Goal: Task Accomplishment & Management: Complete application form

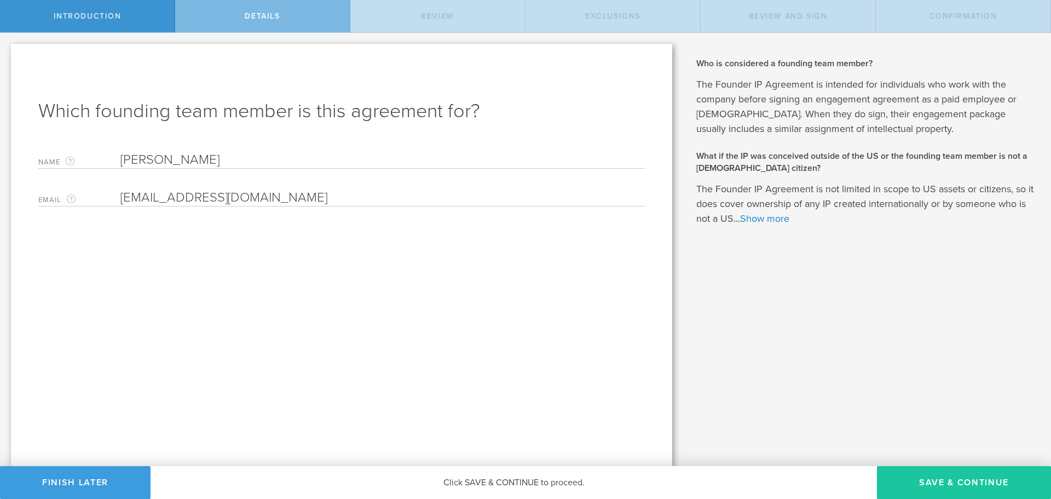
click at [923, 478] on button "Save & Continue" at bounding box center [964, 482] width 174 height 33
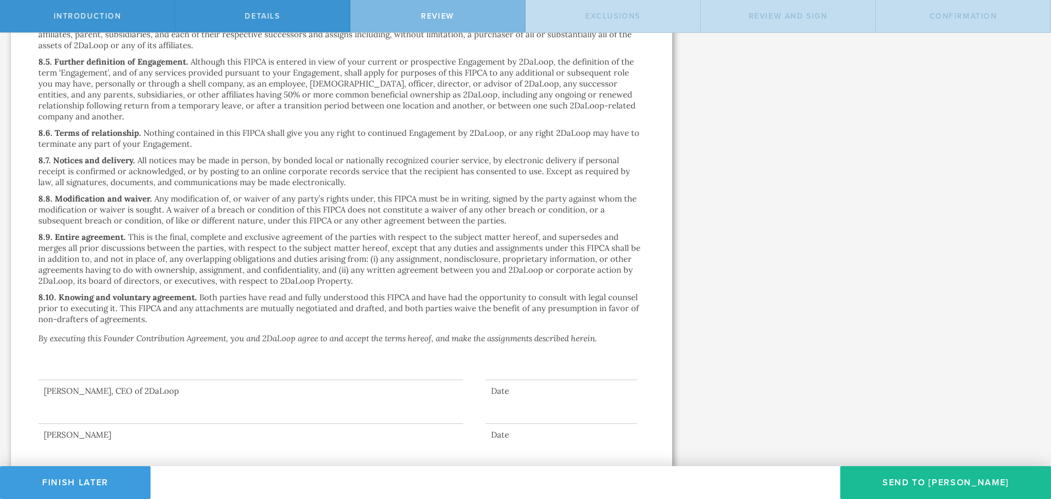
scroll to position [2305, 0]
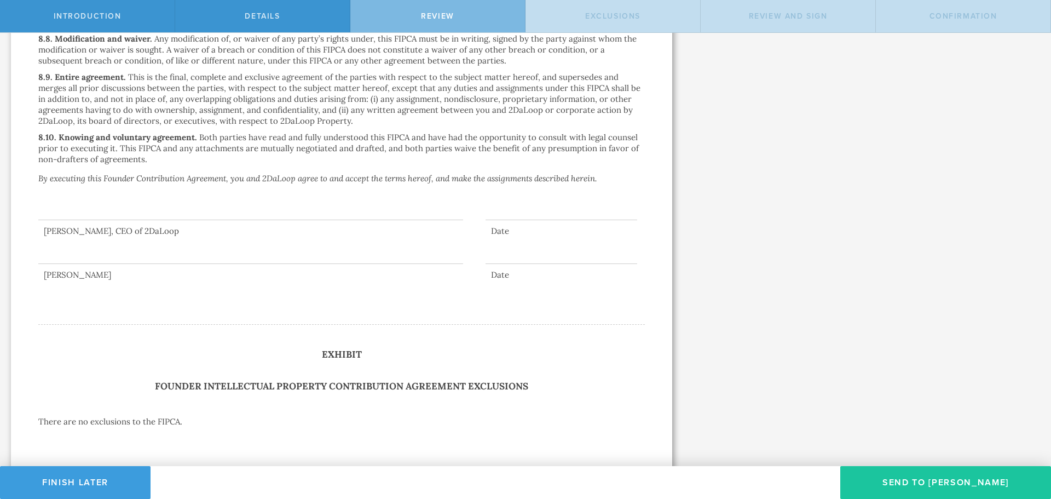
click at [933, 481] on button "Send To Tyler Port" at bounding box center [945, 482] width 211 height 33
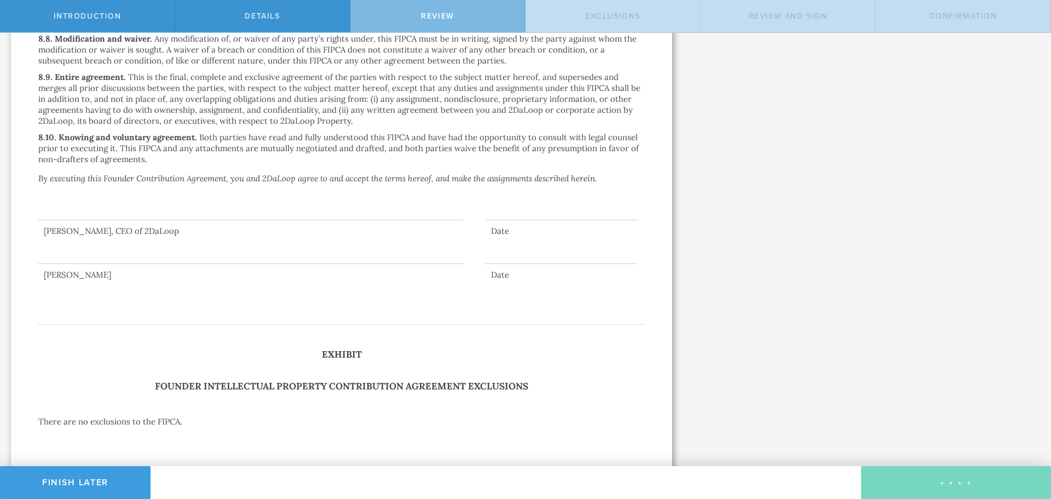
scroll to position [0, 0]
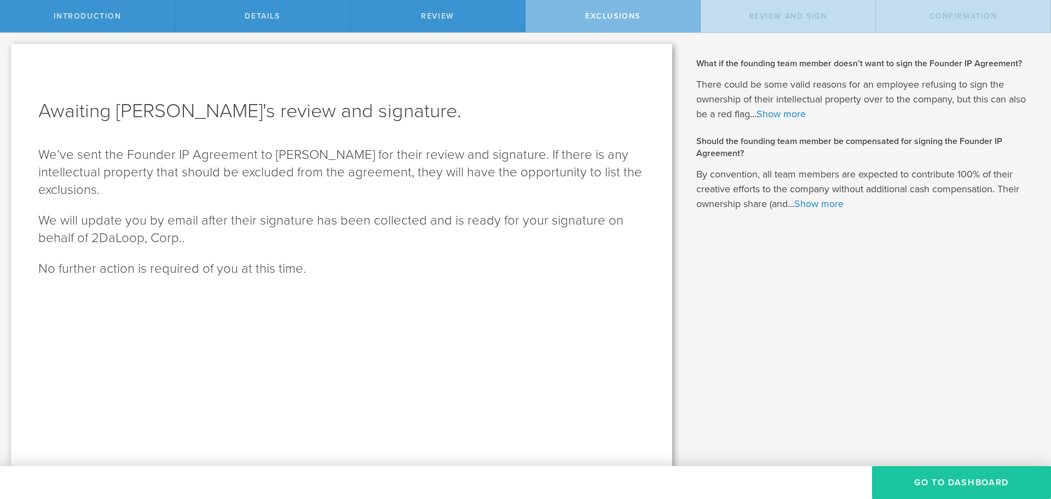
click at [937, 481] on button "Go To Dashboard" at bounding box center [961, 482] width 179 height 33
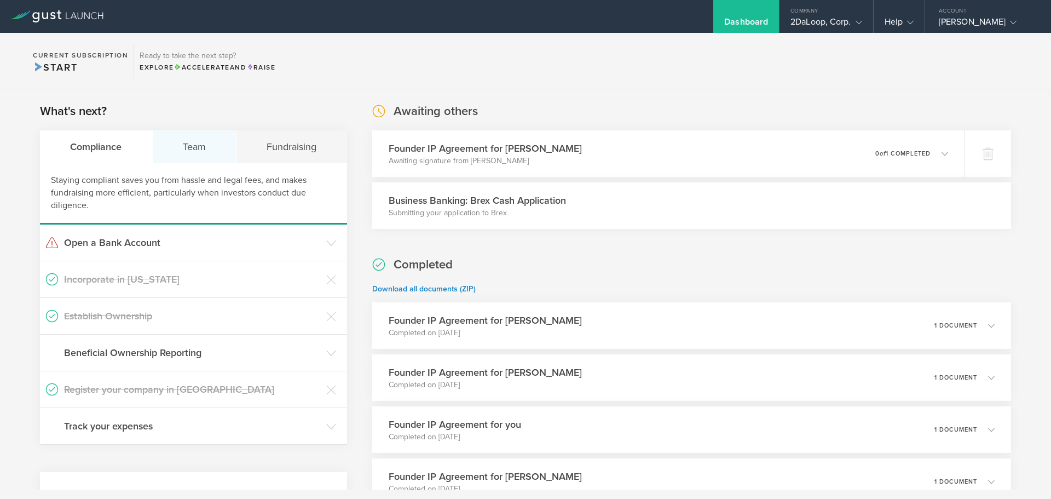
click at [198, 157] on div "Team" at bounding box center [195, 146] width 84 height 33
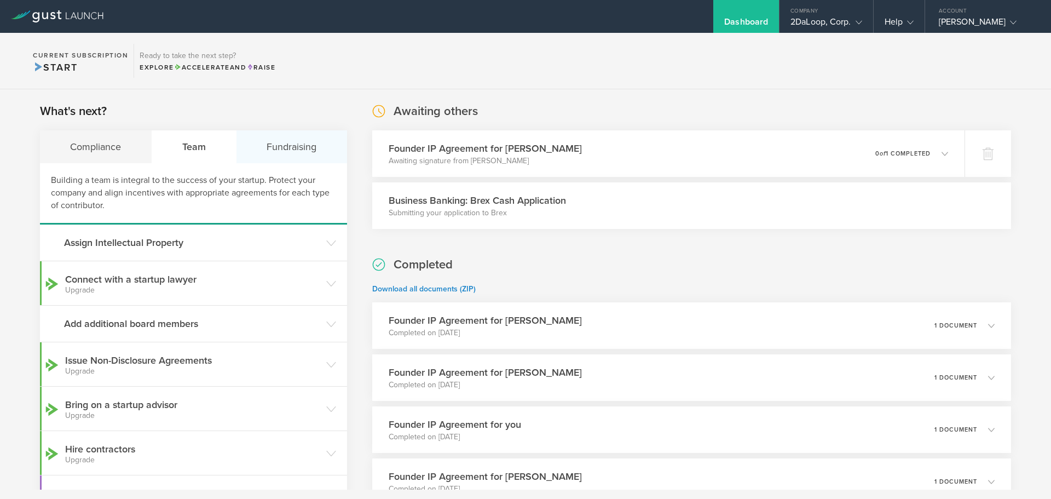
click at [288, 153] on div "Fundraising" at bounding box center [291, 146] width 111 height 33
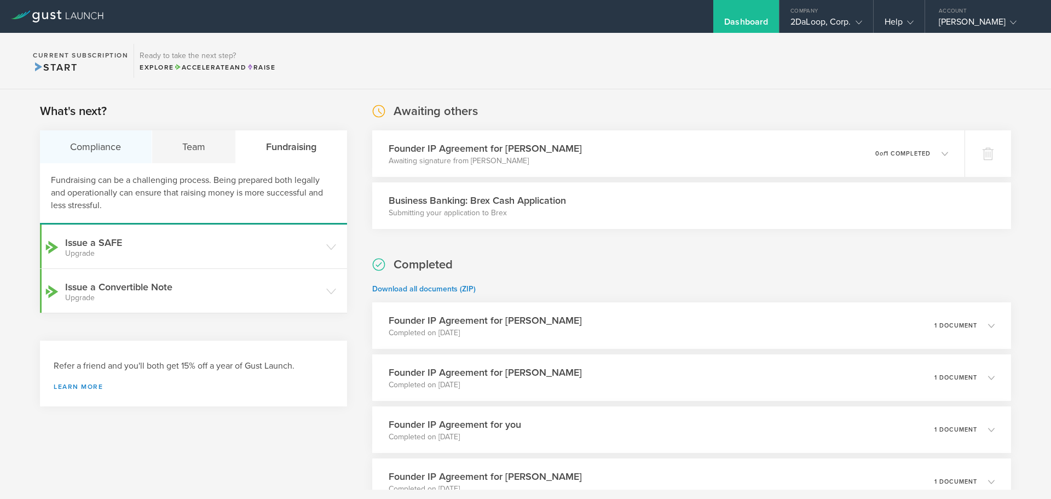
click at [112, 144] on div "Compliance" at bounding box center [96, 146] width 112 height 33
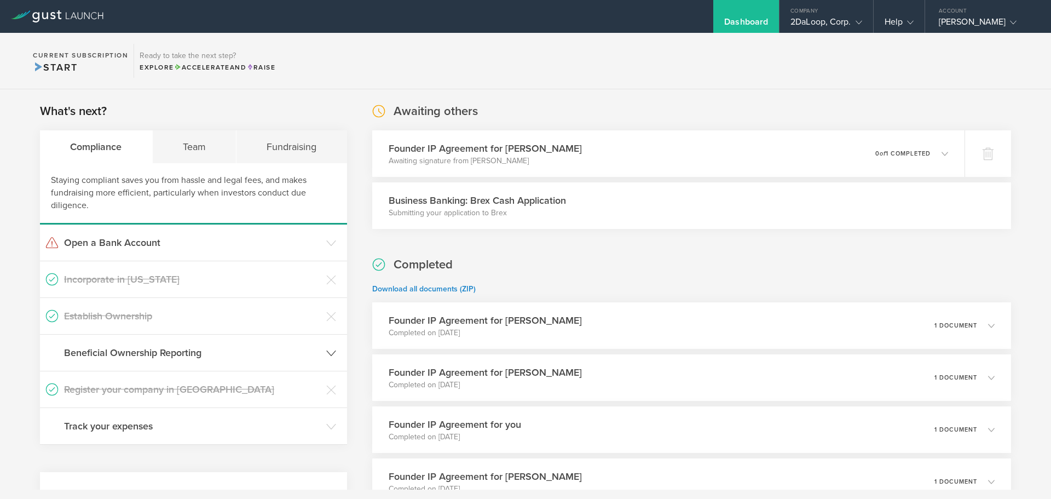
click at [190, 349] on h3 "Beneficial Ownership Reporting" at bounding box center [192, 352] width 257 height 14
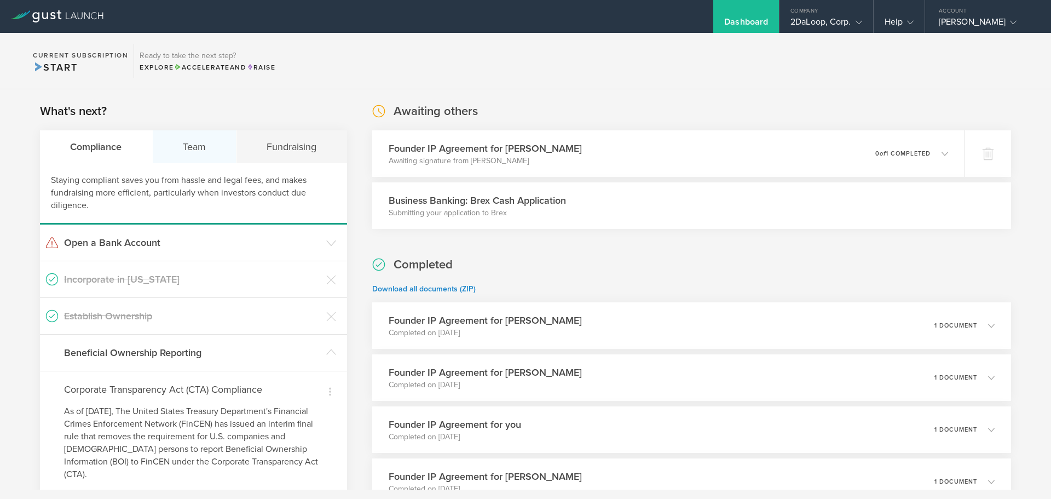
click at [187, 148] on div "Team" at bounding box center [195, 146] width 84 height 33
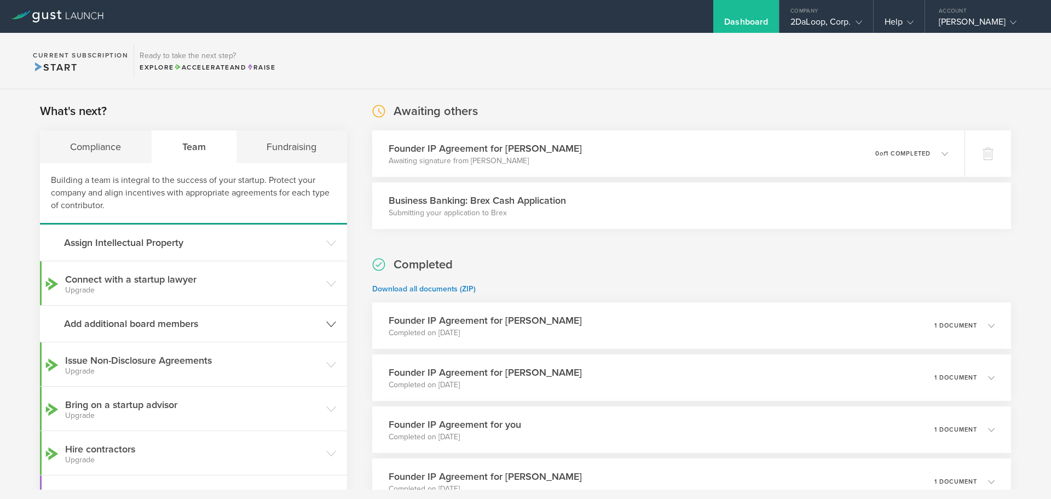
click at [162, 322] on h3 "Add additional board members" at bounding box center [192, 323] width 257 height 14
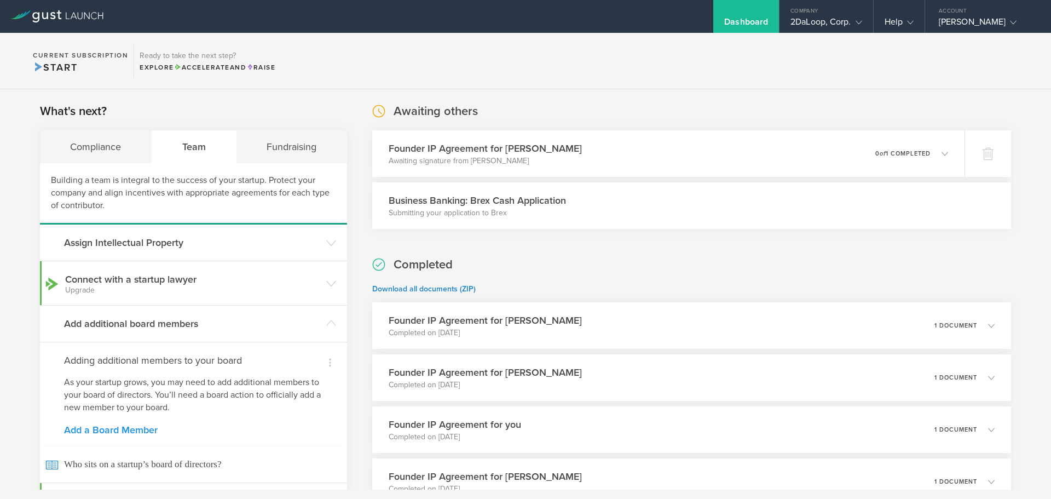
click at [124, 430] on link "Add a Board Member" at bounding box center [193, 430] width 259 height 10
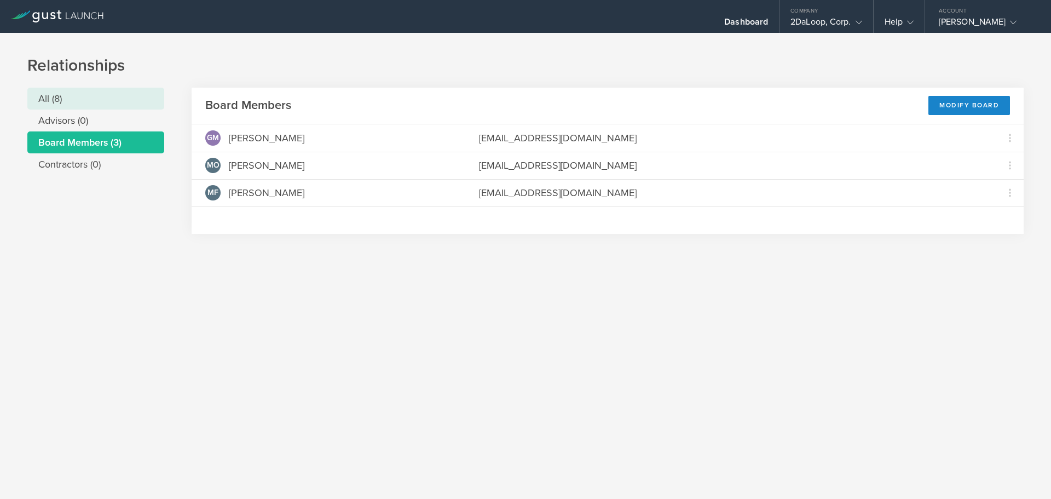
click at [72, 105] on li "All (8)" at bounding box center [95, 99] width 137 height 22
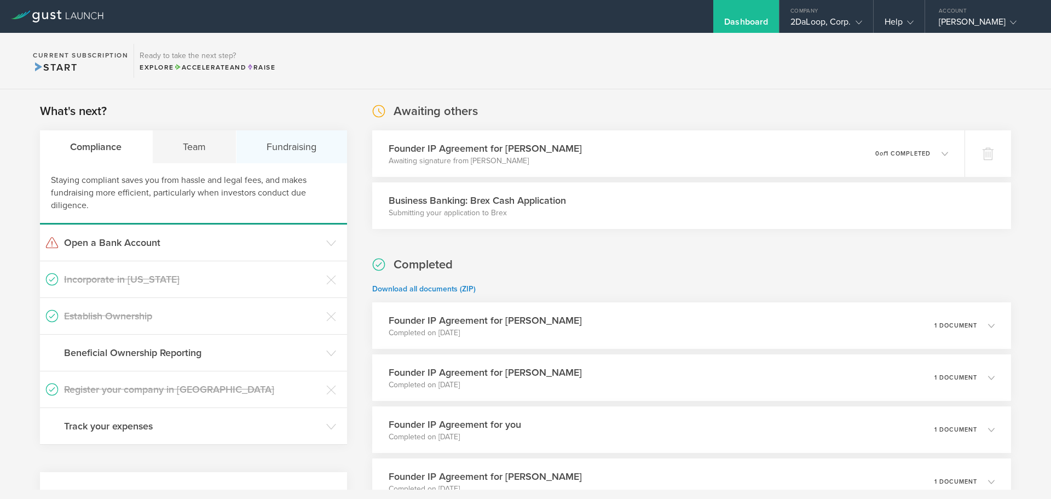
click at [280, 153] on div "Fundraising" at bounding box center [291, 146] width 111 height 33
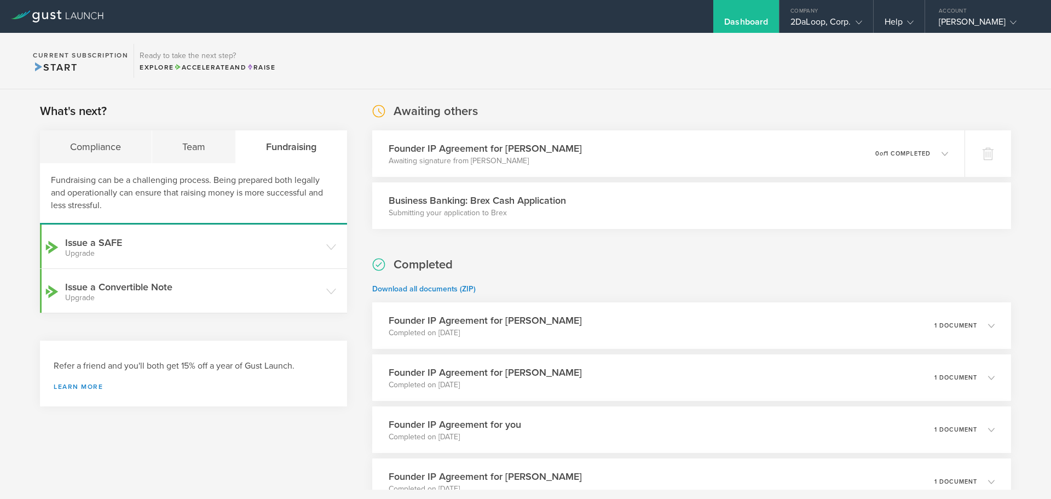
click at [236, 141] on div "Fundraising" at bounding box center [291, 146] width 111 height 33
click at [195, 151] on div "Team" at bounding box center [194, 146] width 84 height 33
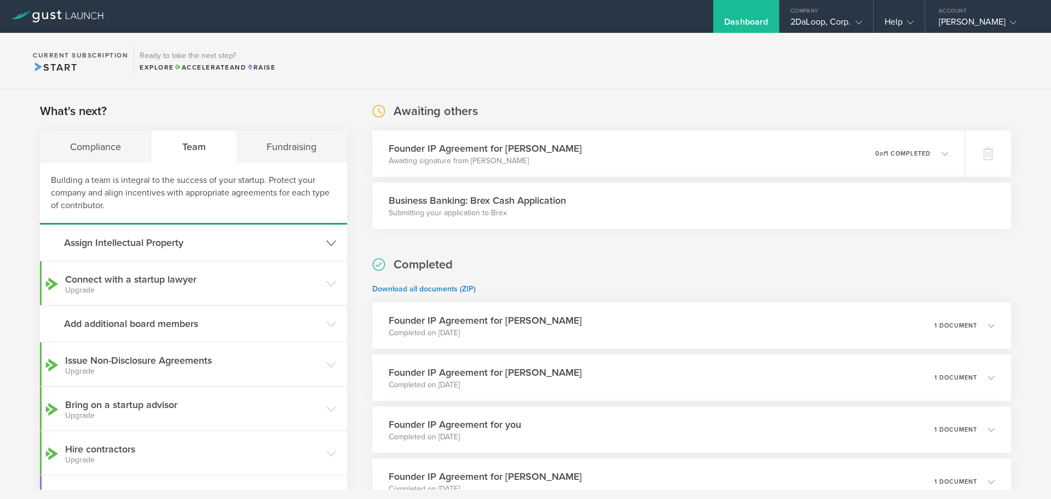
click at [136, 247] on h3 "Assign Intellectual Property" at bounding box center [192, 242] width 257 height 14
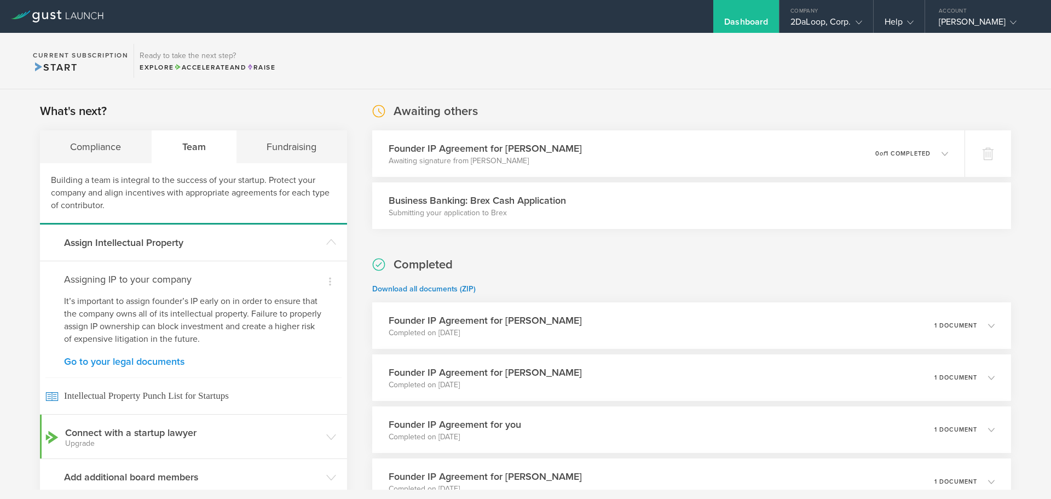
click at [144, 361] on link "Go to your legal documents" at bounding box center [193, 361] width 259 height 10
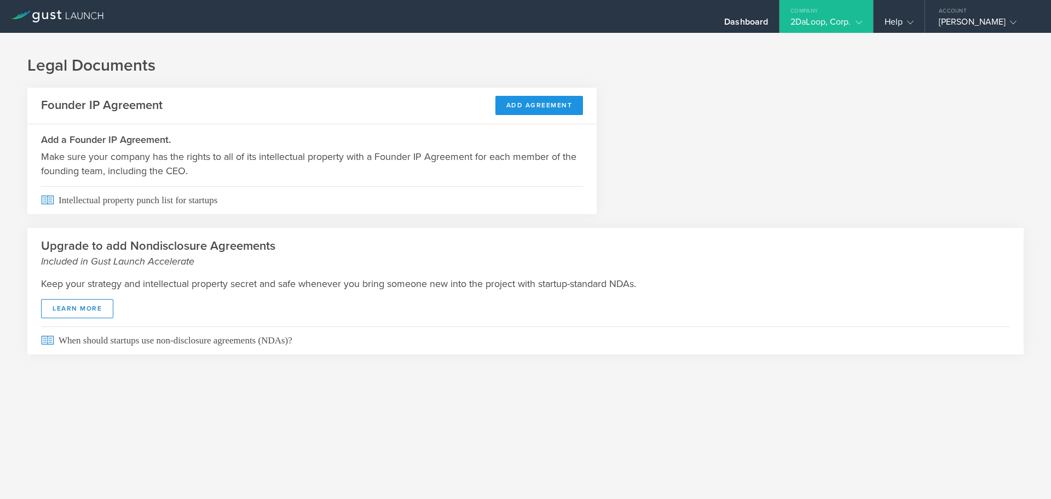
click at [527, 106] on button "Add Agreement" at bounding box center [539, 105] width 88 height 19
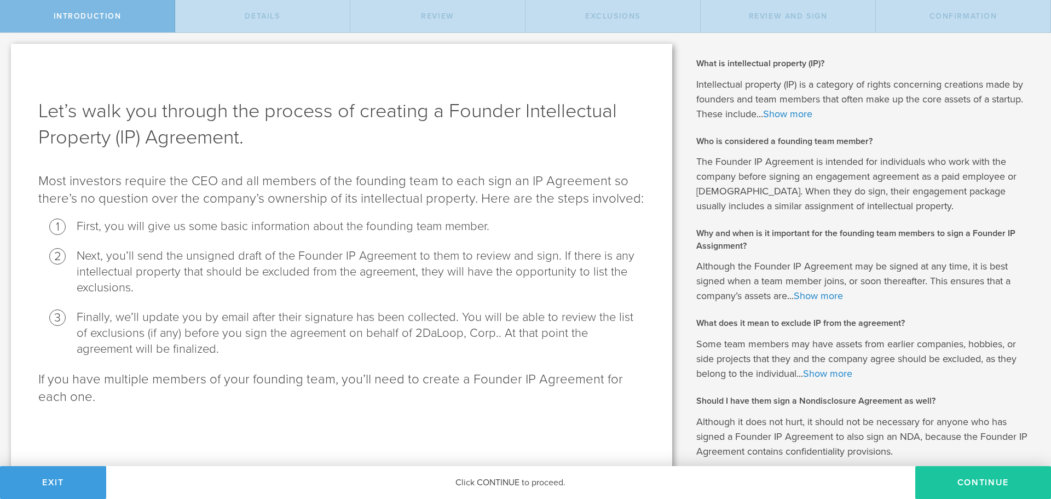
click at [995, 477] on button "Continue" at bounding box center [983, 482] width 136 height 33
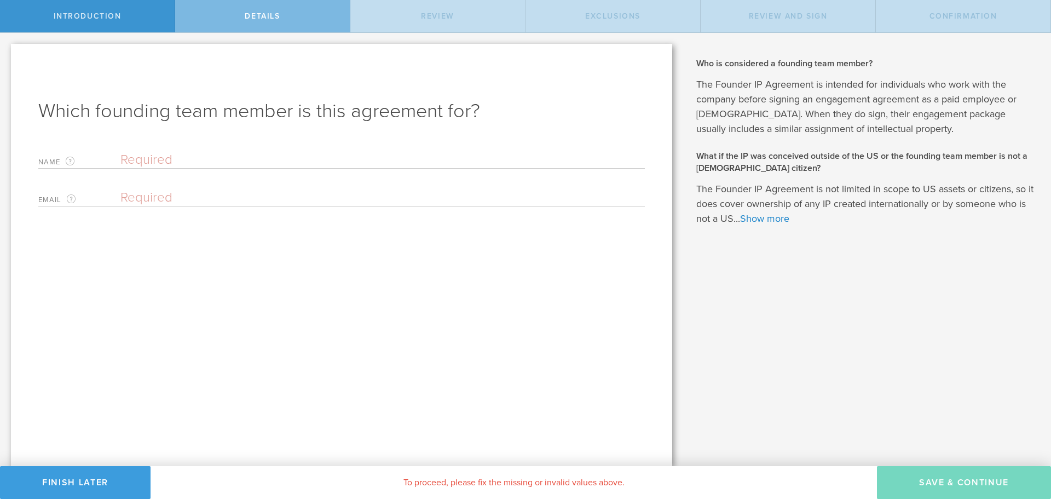
click at [214, 155] on input "text" at bounding box center [382, 160] width 524 height 16
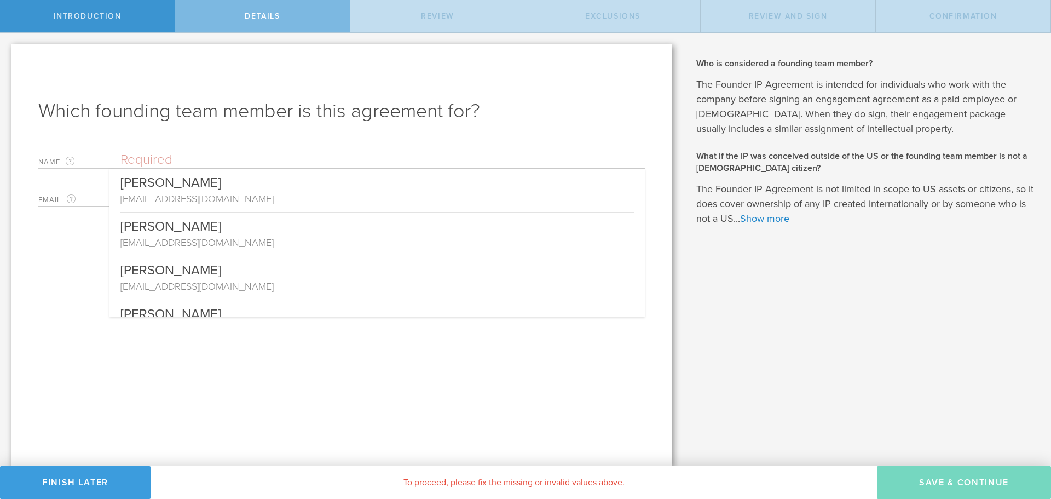
paste input "Joshua Wegener <josh@thetunagroup.com>"
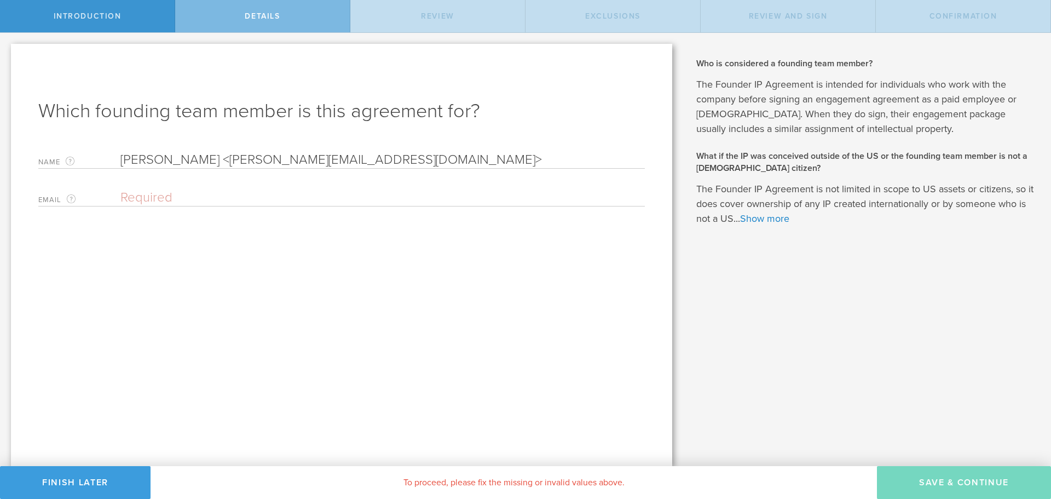
drag, startPoint x: 227, startPoint y: 160, endPoint x: 362, endPoint y: 164, distance: 135.8
click at [362, 164] on input "Joshua Wegener <josh@thetunagroup.com>" at bounding box center [382, 160] width 524 height 16
type input "Joshua Wegener <>"
click at [315, 189] on div "Email The email address of the founding team member. Please enter a valid email…" at bounding box center [341, 195] width 607 height 22
click at [170, 207] on div "Which founding team member is this agreement for? Name The first and last name …" at bounding box center [341, 255] width 661 height 422
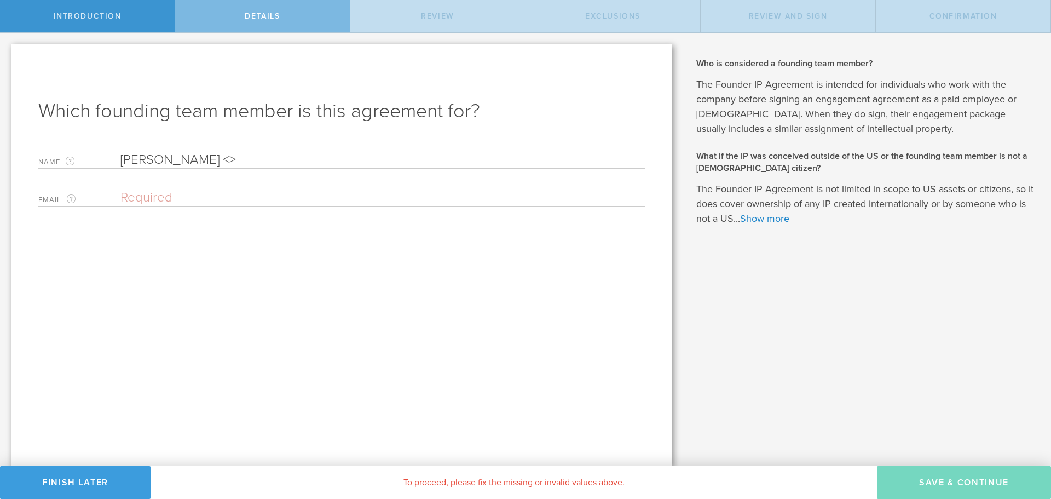
click at [158, 200] on input "email" at bounding box center [379, 197] width 519 height 16
paste input "[PERSON_NAME][EMAIL_ADDRESS][DOMAIN_NAME]"
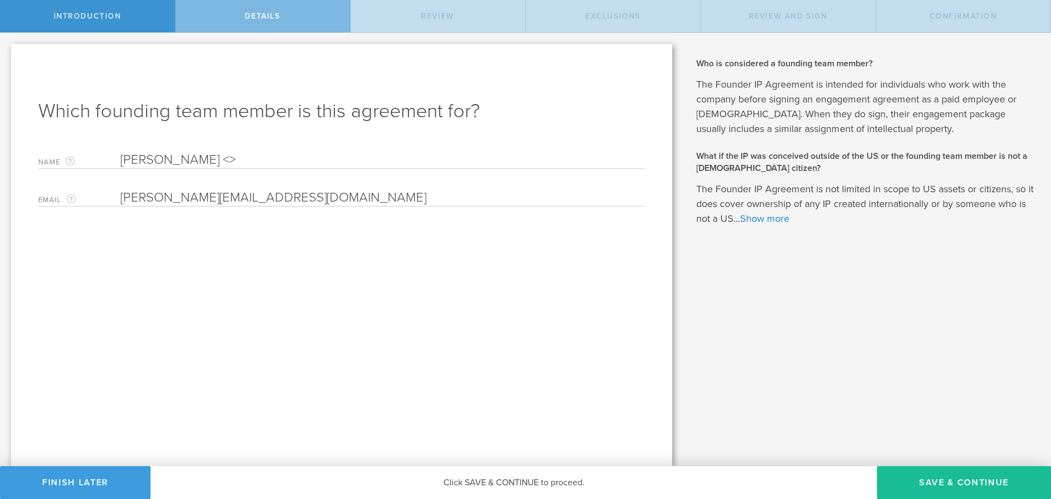
type input "[PERSON_NAME][EMAIL_ADDRESS][DOMAIN_NAME]"
click at [235, 161] on input "Joshua Wegener <>" at bounding box center [382, 160] width 524 height 16
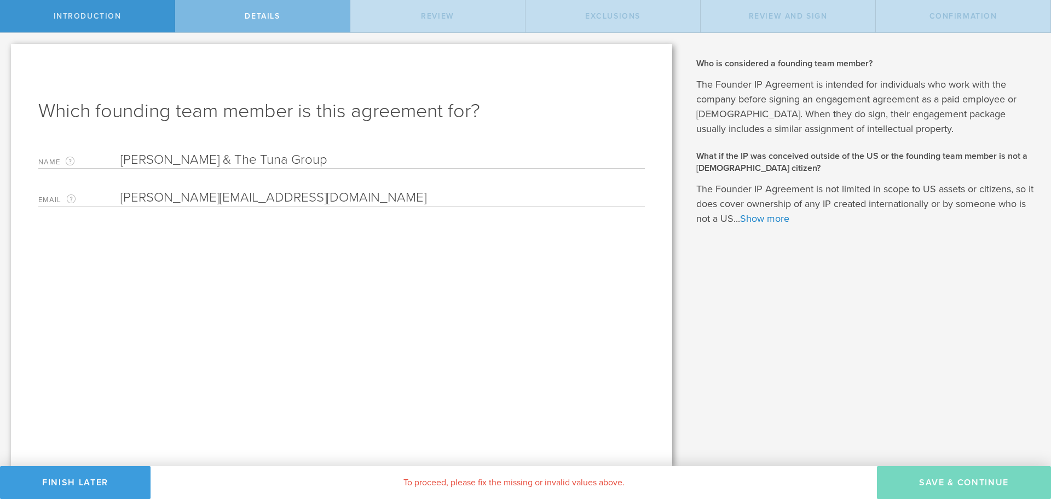
type input "[PERSON_NAME] & The Tuna Group"
click at [883, 407] on div "What is intellectual property (IP)? Intellectual property (IP) is a category of…" at bounding box center [867, 249] width 368 height 433
click at [305, 187] on div "Email The email address of the founding team member. Please enter a valid email…" at bounding box center [341, 195] width 607 height 22
click at [278, 196] on input "email" at bounding box center [379, 197] width 519 height 16
paste input "[PERSON_NAME][EMAIL_ADDRESS][DOMAIN_NAME]"
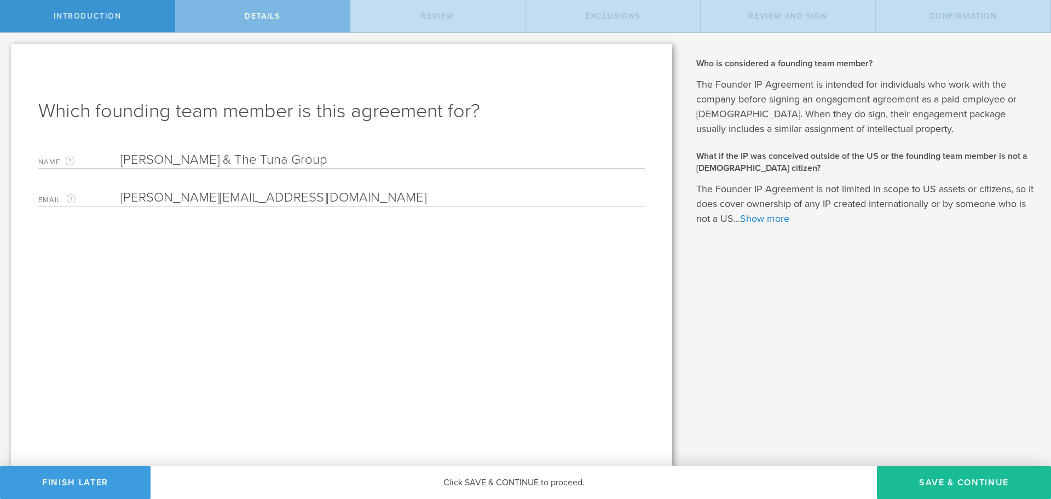
type input "[PERSON_NAME][EMAIL_ADDRESS][DOMAIN_NAME]"
click at [279, 236] on div "Which founding team member is this agreement for? Name The first and last name …" at bounding box center [341, 255] width 661 height 422
click at [916, 480] on button "Save & Continue" at bounding box center [964, 482] width 174 height 33
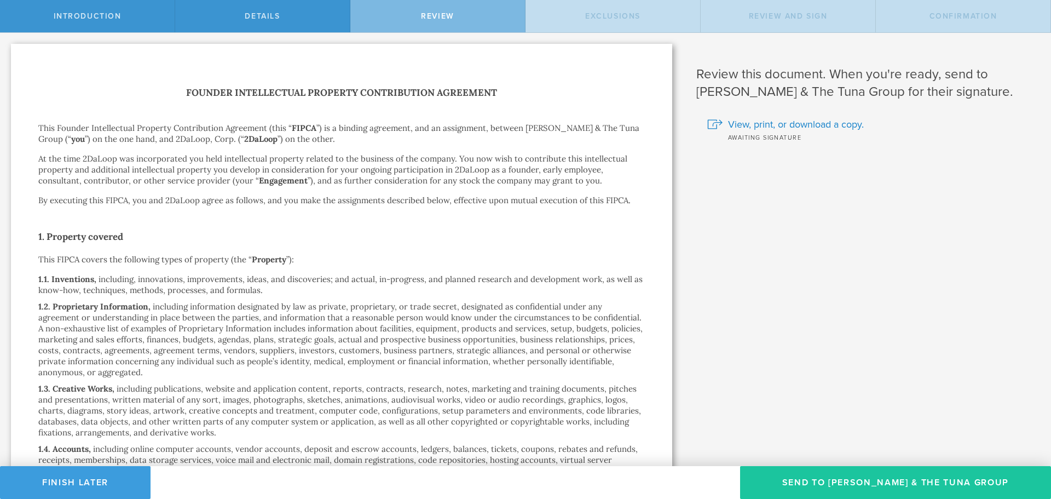
click at [900, 483] on button "Send To Joshua Wegener & The Tuna Group" at bounding box center [895, 482] width 311 height 33
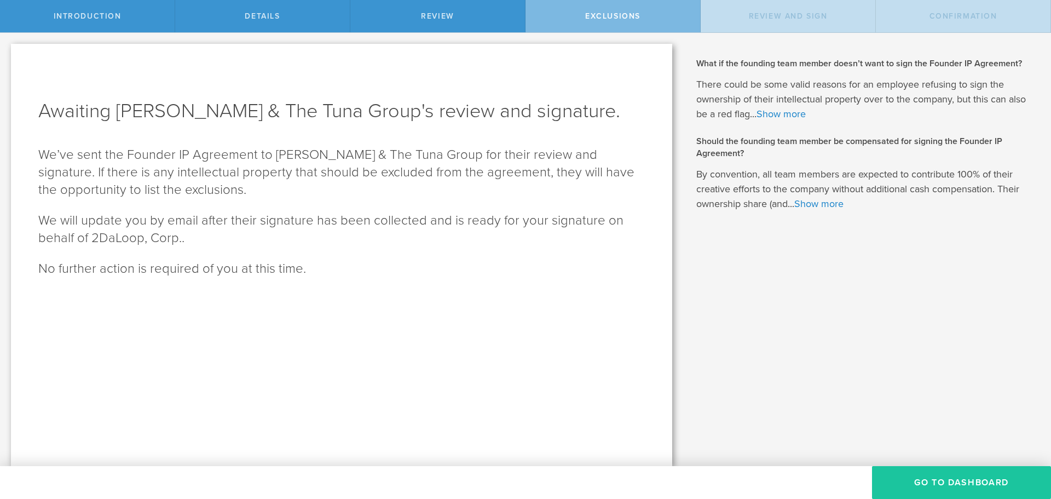
click at [919, 480] on button "Go To Dashboard" at bounding box center [961, 482] width 179 height 33
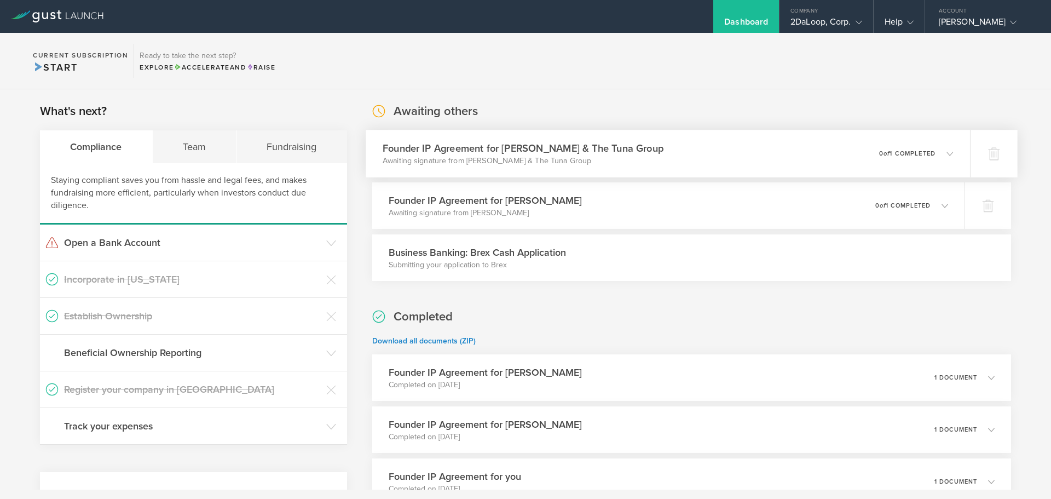
click at [508, 143] on h3 "Founder IP Agreement for [PERSON_NAME] & The Tuna Group" at bounding box center [523, 148] width 281 height 15
